Goal: Browse casually

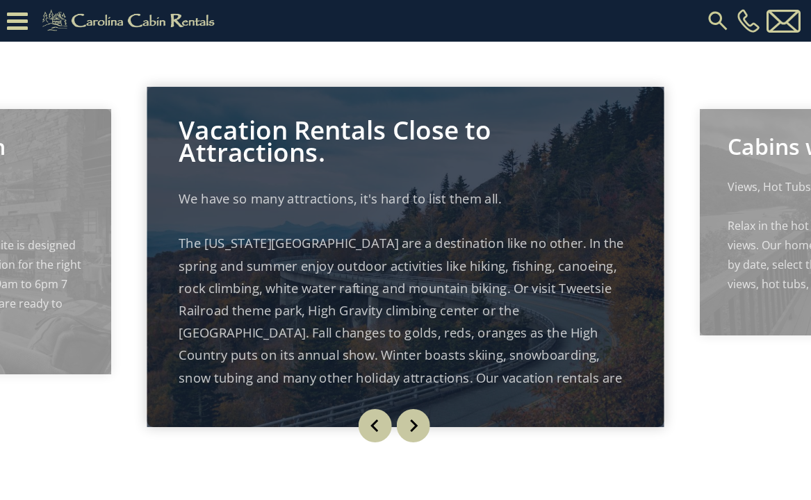
scroll to position [1274, 0]
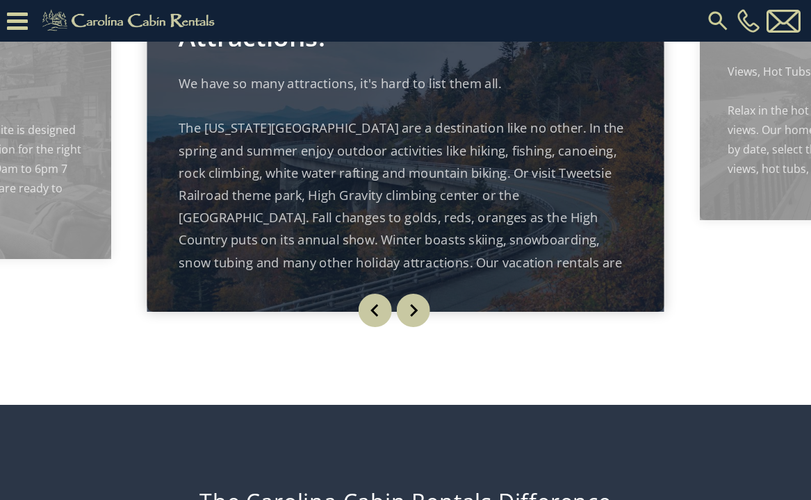
drag, startPoint x: 448, startPoint y: 186, endPoint x: 475, endPoint y: 222, distance: 45.2
click at [457, 206] on p "We have so many attractions, it's hard to list them all. The [US_STATE][GEOGRAP…" at bounding box center [405, 195] width 453 height 246
drag, startPoint x: 516, startPoint y: 246, endPoint x: 534, endPoint y: 211, distance: 39.5
click at [532, 249] on p "We have so many attractions, it's hard to list them all. The [US_STATE][GEOGRAP…" at bounding box center [405, 195] width 453 height 246
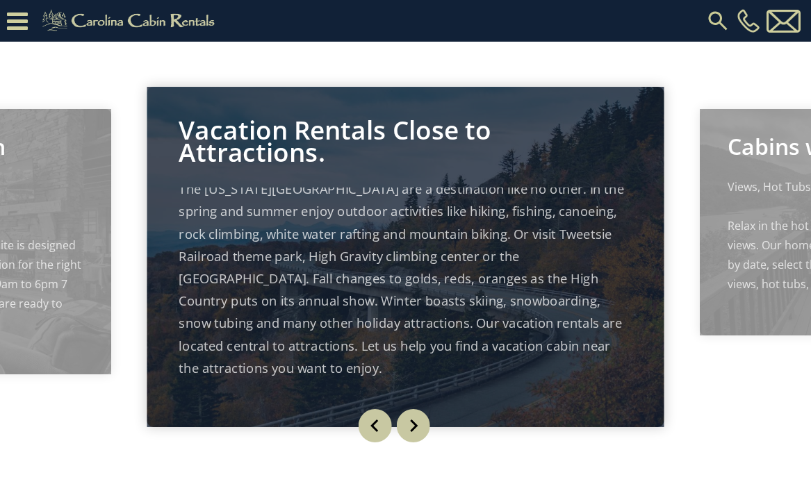
scroll to position [0, 0]
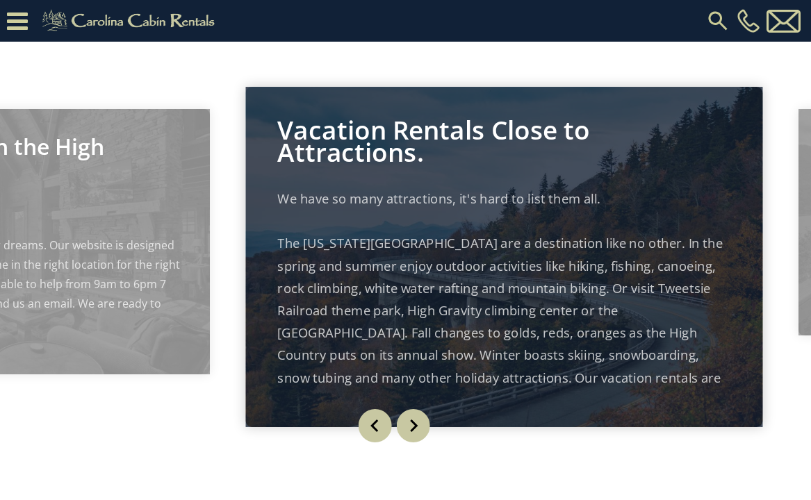
drag, startPoint x: 327, startPoint y: 110, endPoint x: 440, endPoint y: 215, distance: 153.9
click at [435, 211] on div "Vacation Rentals Close to Attractions. We have so many attractions, it's hard t…" at bounding box center [504, 257] width 517 height 340
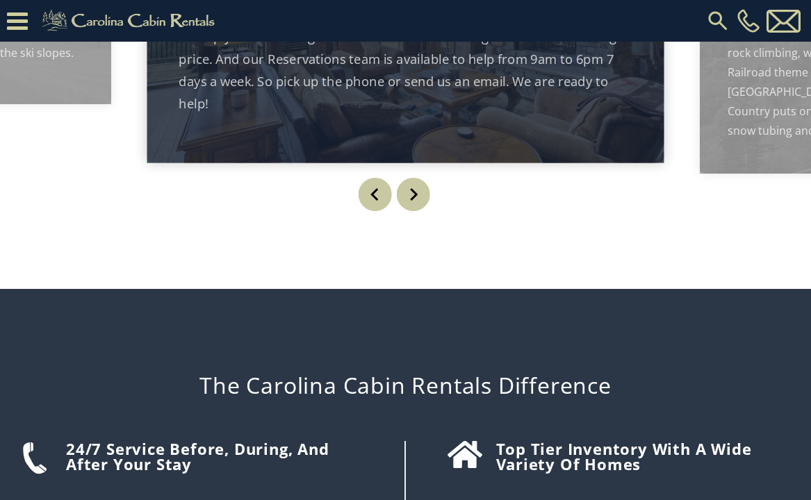
scroll to position [1737, 0]
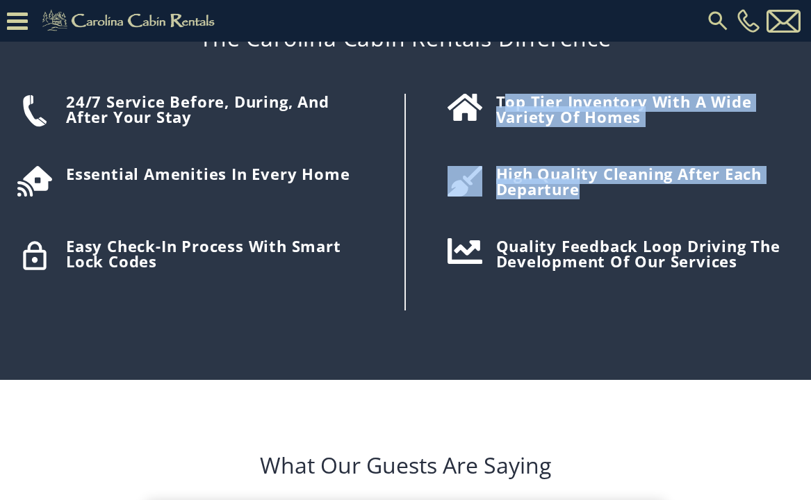
drag, startPoint x: 533, startPoint y: 122, endPoint x: 595, endPoint y: 257, distance: 148.3
click at [625, 211] on div "Top tier inventory with a wide variety of homes" at bounding box center [603, 202] width 395 height 217
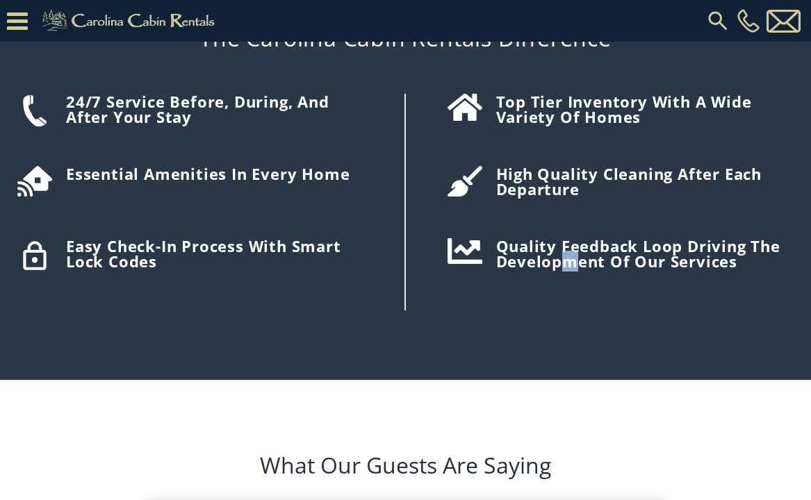
click at [575, 331] on div "The Carolina Cabin Rentals Difference 24/7 Service before, during, and after yo…" at bounding box center [405, 161] width 811 height 438
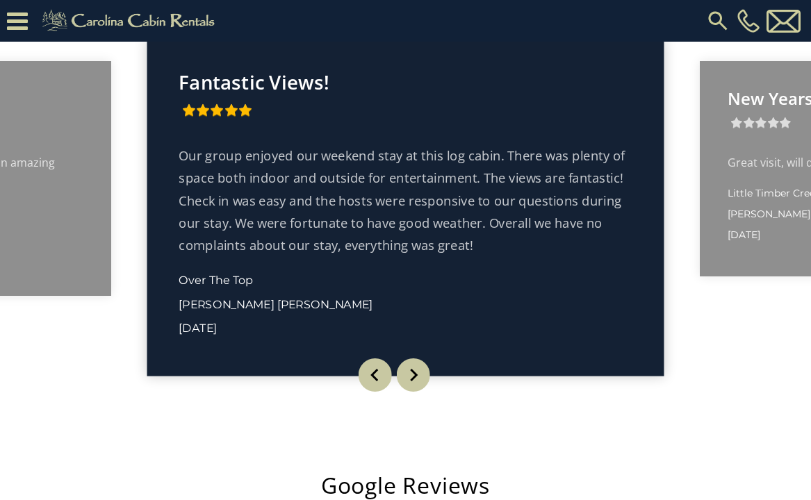
drag, startPoint x: 424, startPoint y: 190, endPoint x: 498, endPoint y: 222, distance: 80.9
click at [497, 222] on p "Our group enjoyed our weekend stay at this log cabin. There was plenty of space…" at bounding box center [405, 201] width 453 height 112
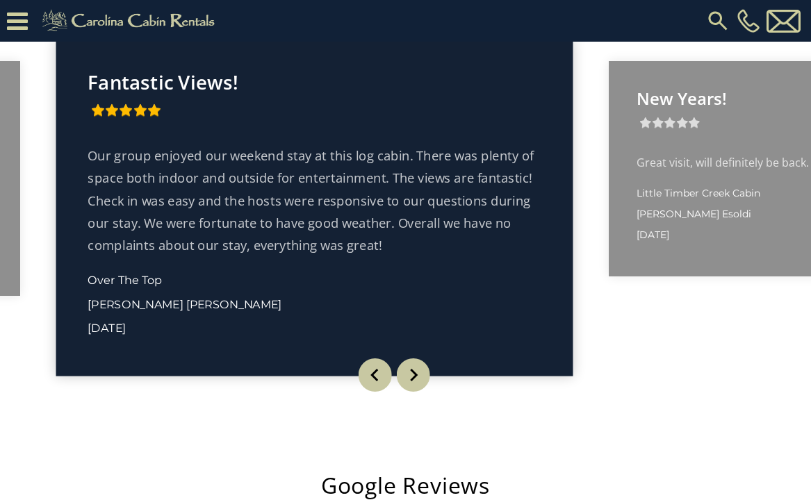
drag, startPoint x: 491, startPoint y: 223, endPoint x: 386, endPoint y: 222, distance: 104.2
click at [399, 222] on p "Our group enjoyed our weekend stay at this log cabin. There was plenty of space…" at bounding box center [314, 201] width 453 height 112
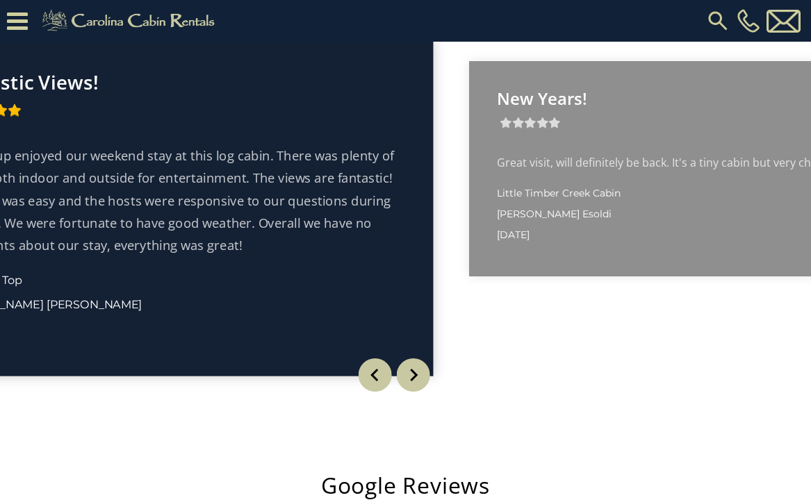
drag, startPoint x: 514, startPoint y: 197, endPoint x: 261, endPoint y: 215, distance: 253.6
click at [263, 215] on p "Our group enjoyed our weekend stay at this log cabin. There was plenty of space…" at bounding box center [175, 201] width 453 height 112
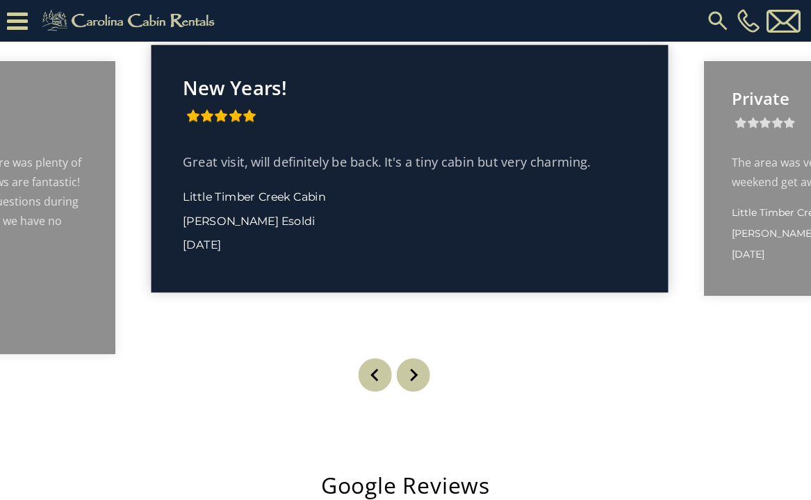
drag, startPoint x: 404, startPoint y: 163, endPoint x: 475, endPoint y: 177, distance: 72.1
click at [474, 165] on p "Great visit, will definitely be back. It's a tiny cabin but very charming." at bounding box center [409, 161] width 453 height 22
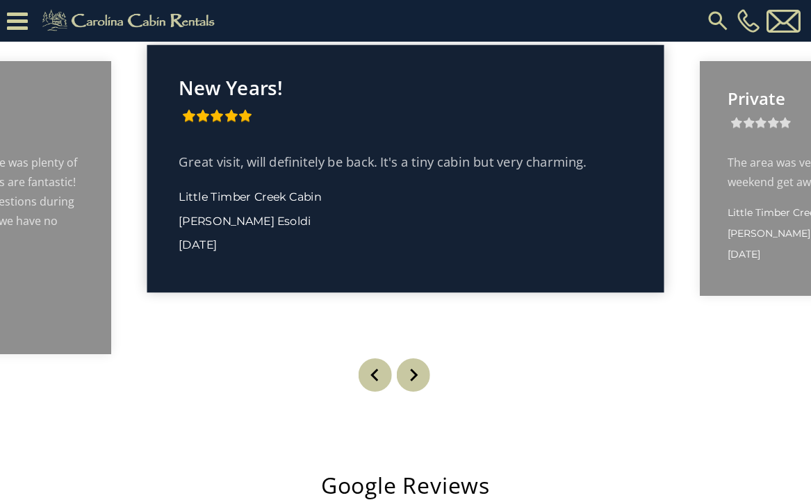
scroll to position [2639, 0]
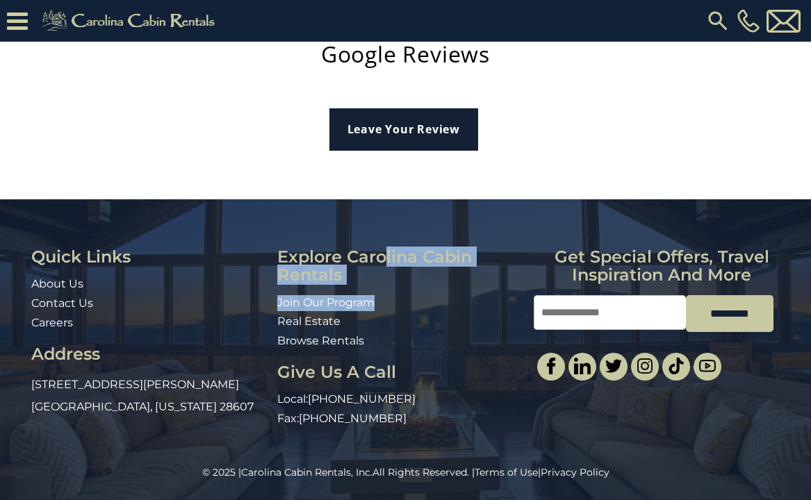
drag, startPoint x: 386, startPoint y: 217, endPoint x: 471, endPoint y: 309, distance: 124.9
click at [471, 309] on div "Quick Links About Us Contact Us Careers Address [STREET_ADDRESS][PERSON_NAME][U…" at bounding box center [405, 332] width 811 height 266
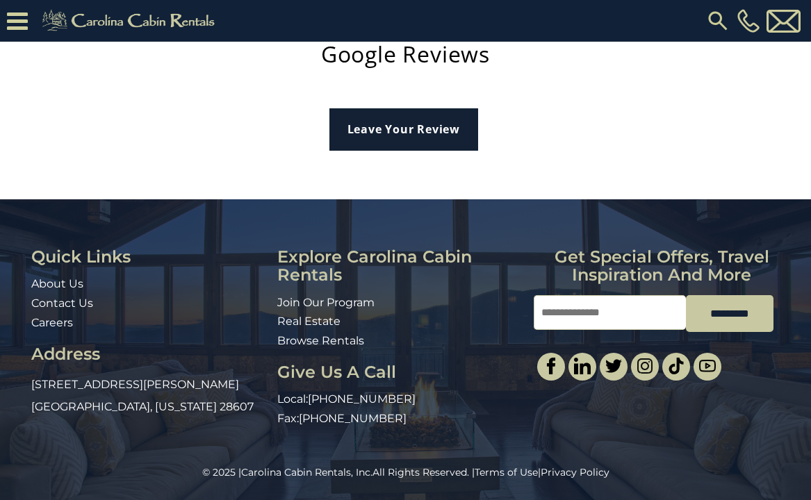
click at [396, 194] on div at bounding box center [406, 193] width 674 height 14
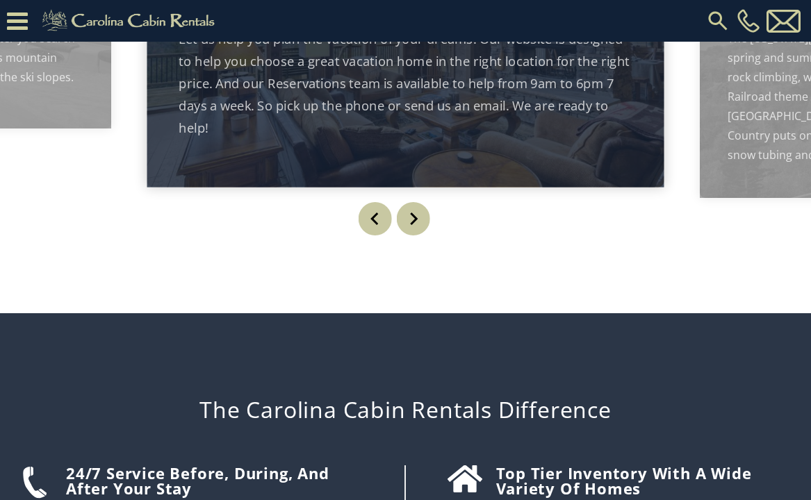
scroll to position [1249, 0]
